Goal: Transaction & Acquisition: Download file/media

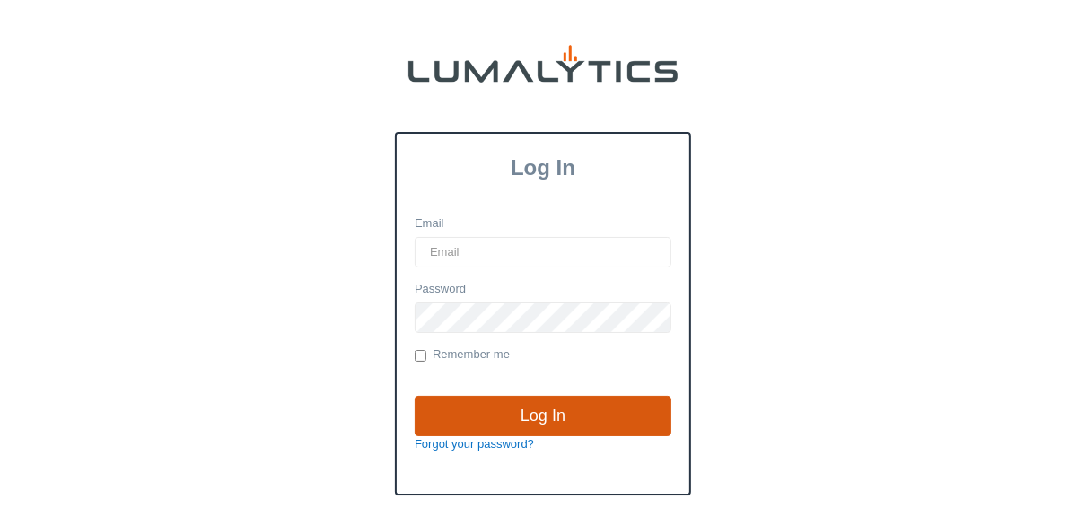
type input "lgray@valleytruckparts.com"
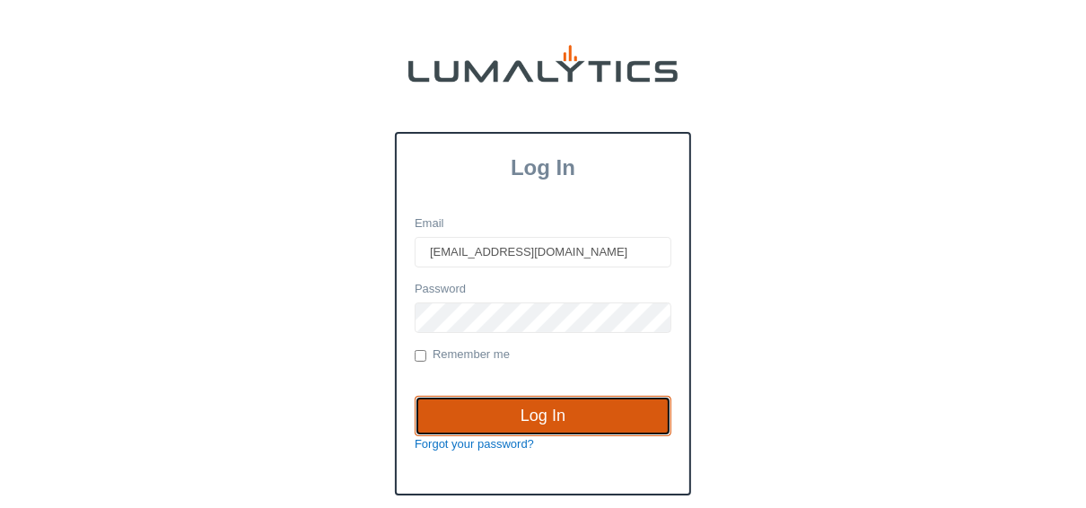
click at [548, 411] on input "Log In" at bounding box center [543, 416] width 257 height 41
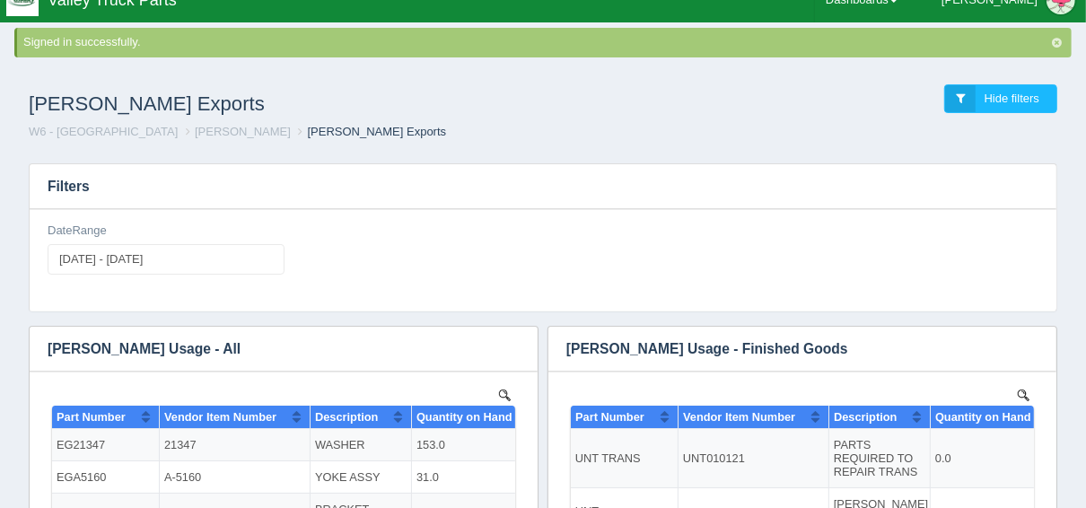
scroll to position [215, 0]
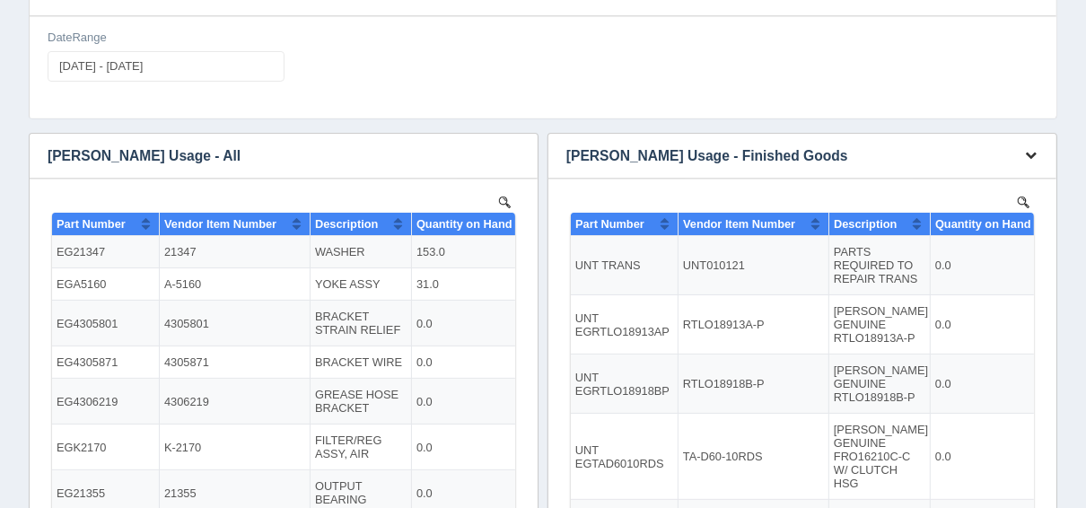
click at [1027, 149] on icon "button" at bounding box center [1031, 155] width 12 height 12
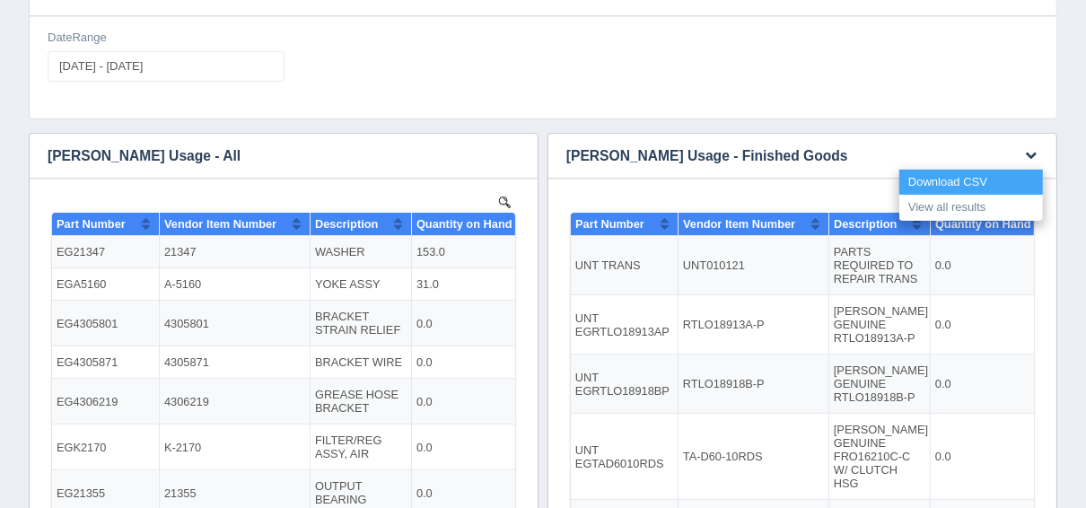
click at [989, 176] on link "Download CSV" at bounding box center [971, 183] width 144 height 26
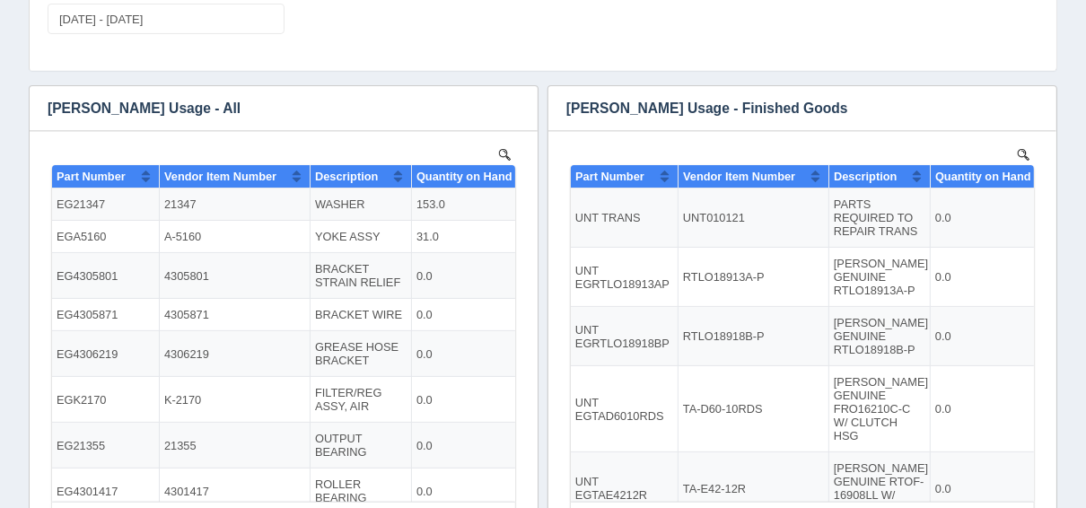
scroll to position [168, 0]
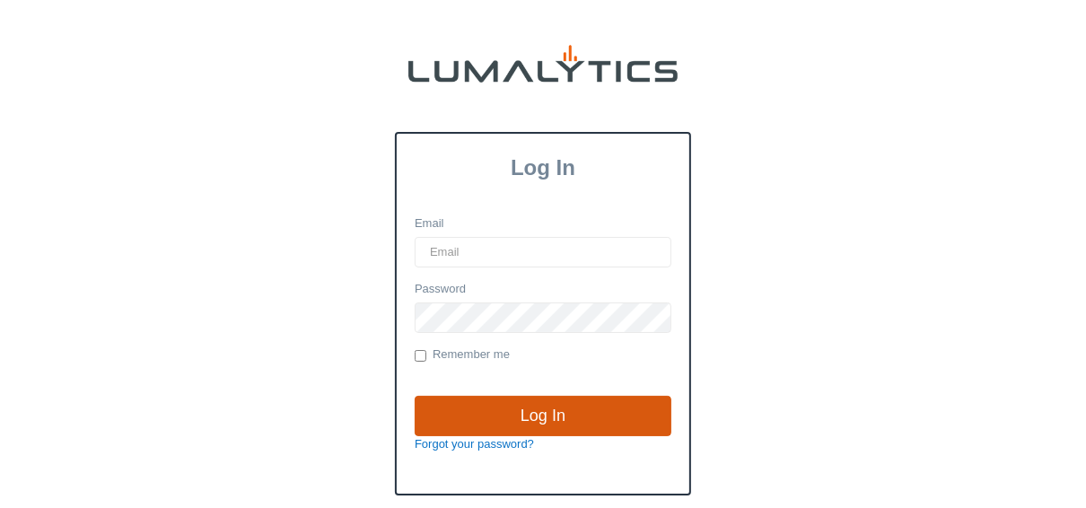
type input "lgray@valleytruckparts.com"
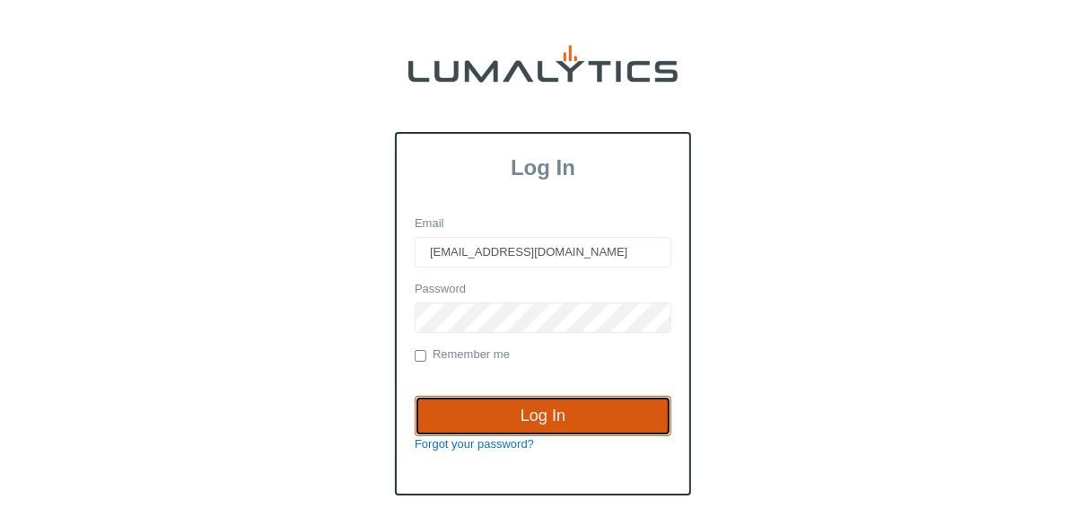
drag, startPoint x: 560, startPoint y: 409, endPoint x: 561, endPoint y: 419, distance: 9.9
click at [560, 414] on input "Log In" at bounding box center [543, 416] width 257 height 41
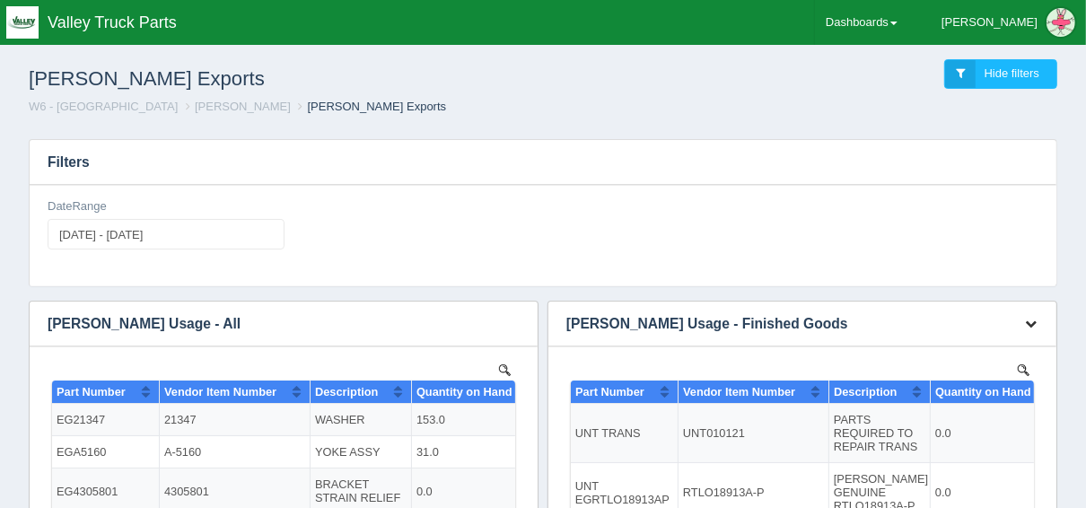
click at [1028, 318] on icon "button" at bounding box center [1031, 324] width 12 height 12
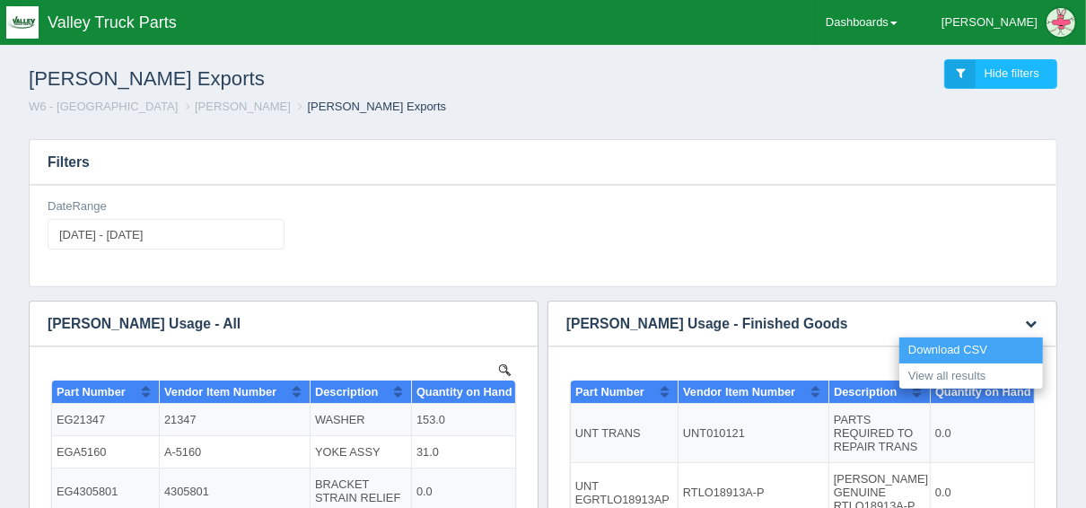
click at [992, 345] on link "Download CSV" at bounding box center [971, 350] width 144 height 26
